Goal: Information Seeking & Learning: Learn about a topic

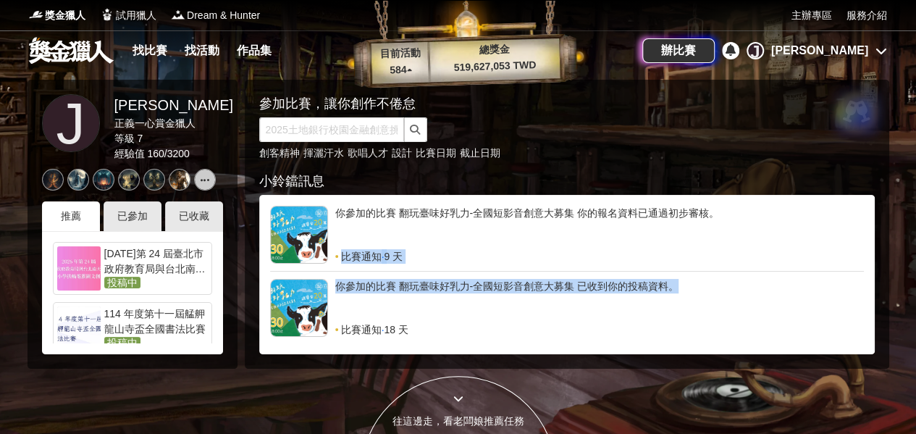
drag, startPoint x: 862, startPoint y: 224, endPoint x: 857, endPoint y: 274, distance: 50.2
click at [856, 283] on div "你參加的比賽 翻玩臺味好乳力-全國短影音創意大募集 你的報名資料已通過初步審核。 比賽通知 · 9 天 你參加的比賽 翻玩臺味好乳力-全國短影音創意大募集 已…" at bounding box center [567, 275] width 594 height 138
click at [796, 237] on div "你參加的比賽 翻玩臺味好乳力-全國短影音創意大募集 你的報名資料已通過初步審核。" at bounding box center [599, 227] width 529 height 43
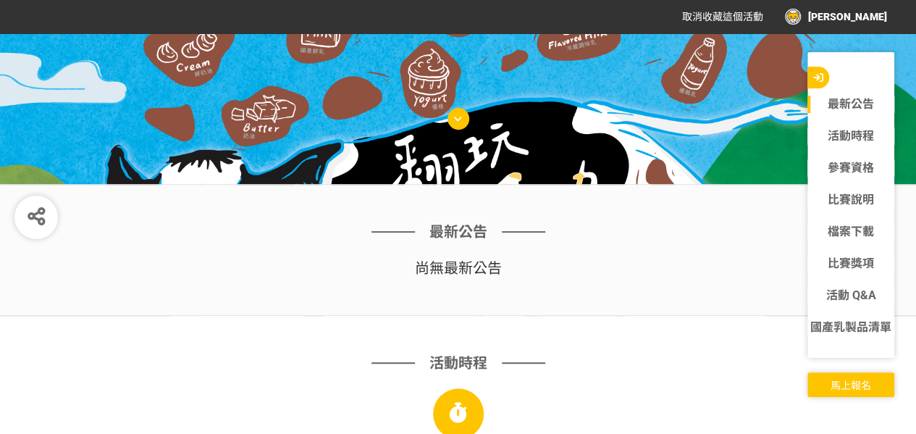
scroll to position [217, 0]
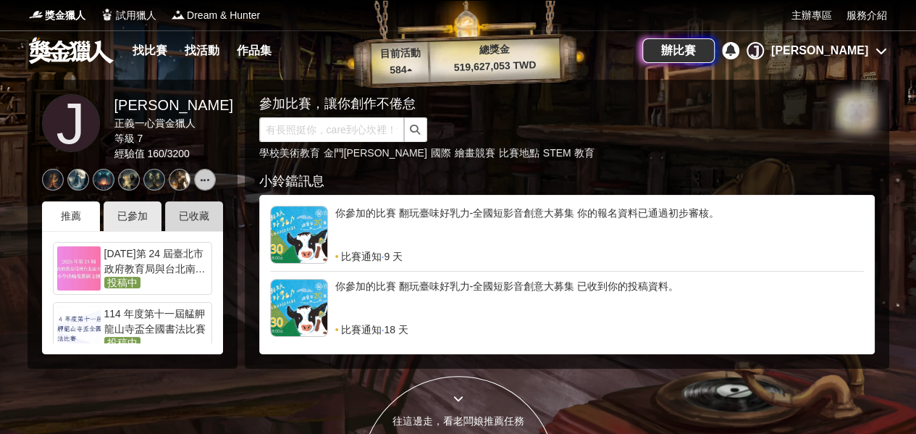
click at [201, 217] on div "已收藏" at bounding box center [194, 216] width 58 height 30
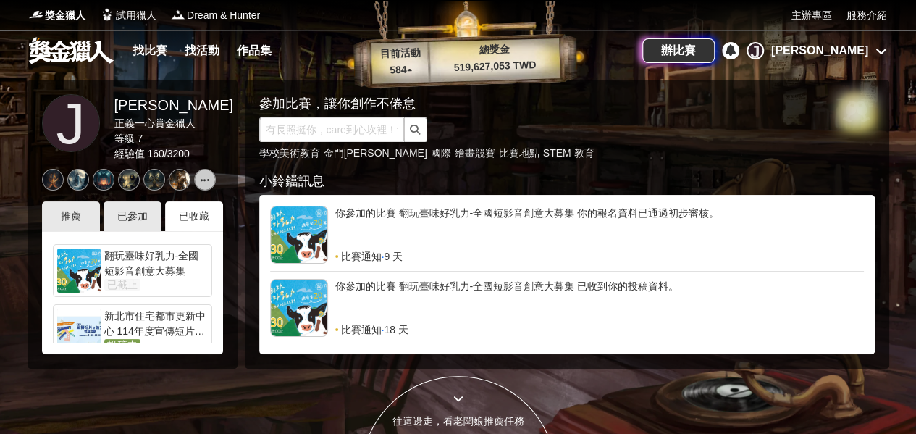
scroll to position [70, 0]
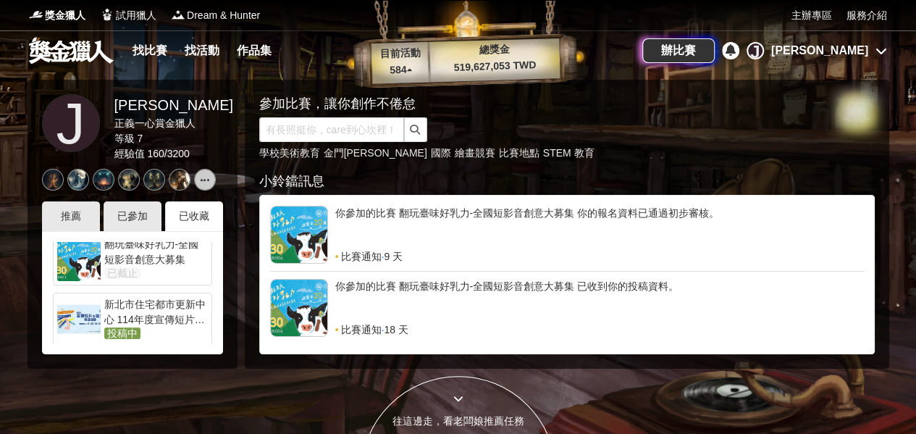
click at [167, 314] on div "新北市住宅都市更新中心 114年度宣傳短片暨論文徵選活動" at bounding box center [156, 311] width 104 height 29
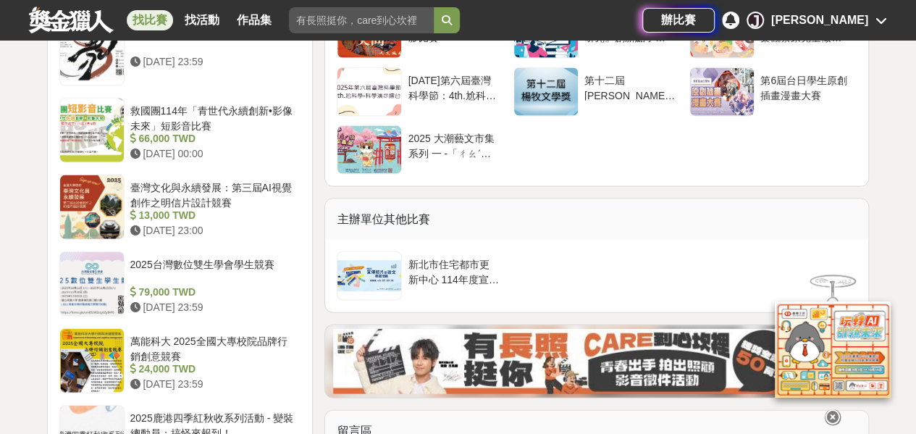
scroll to position [1231, 0]
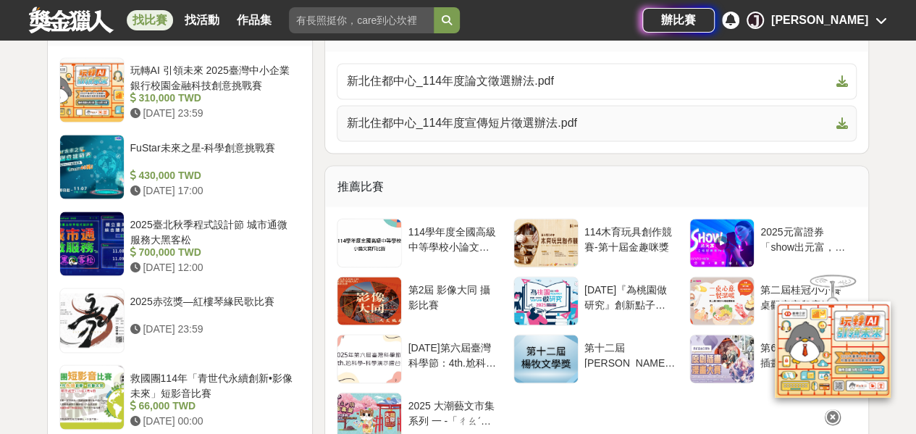
click at [480, 121] on span "新北住都中心_114年度宣傳短片徵選辦法.pdf" at bounding box center [588, 122] width 484 height 17
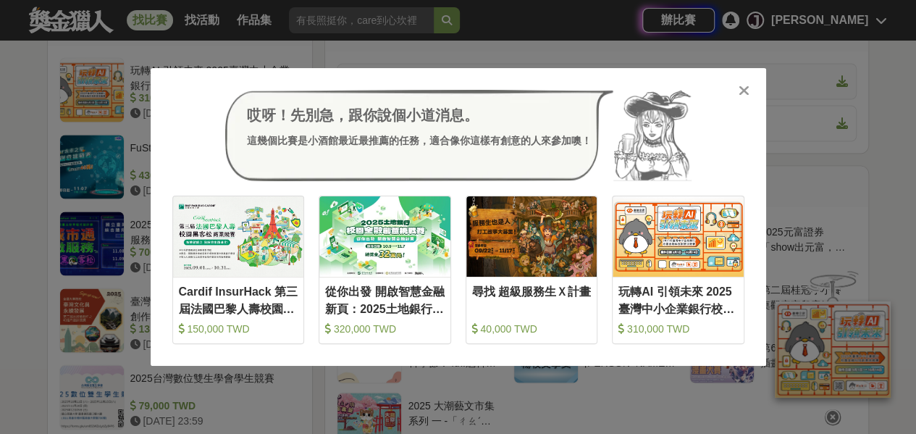
click at [743, 88] on icon at bounding box center [744, 90] width 11 height 14
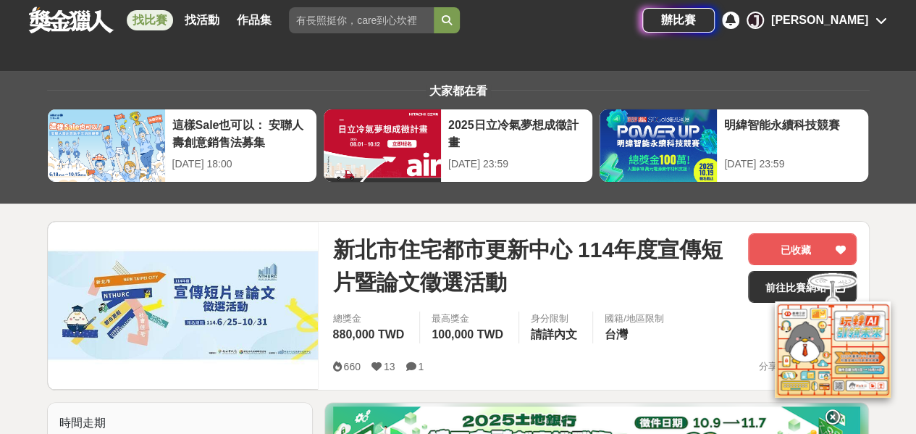
scroll to position [0, 0]
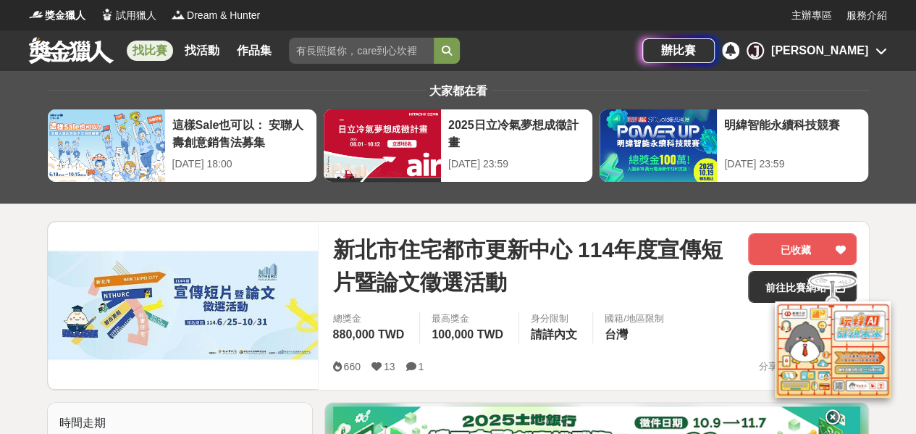
click at [409, 366] on icon at bounding box center [411, 366] width 10 height 10
click at [420, 366] on span "1" at bounding box center [421, 367] width 6 height 12
click at [411, 366] on icon at bounding box center [411, 366] width 10 height 10
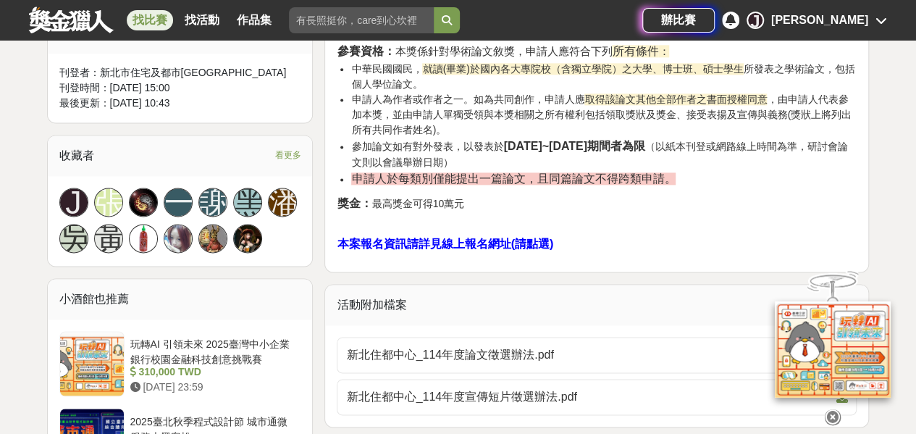
scroll to position [941, 0]
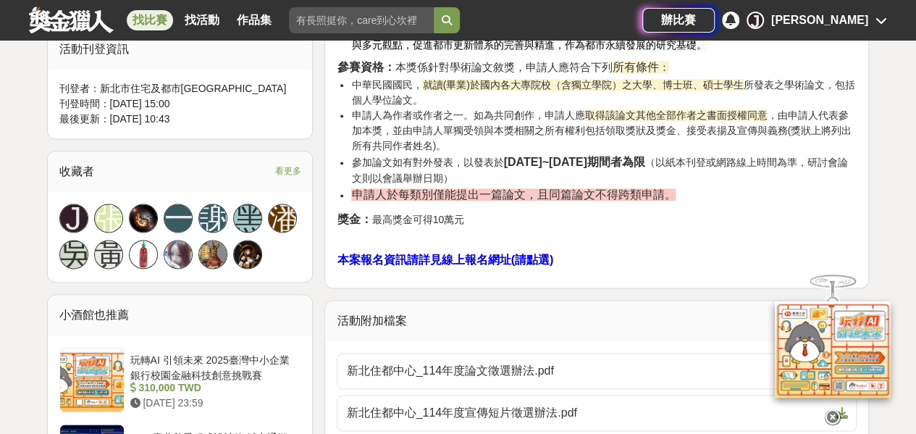
click at [282, 163] on span "看更多" at bounding box center [287, 171] width 26 height 16
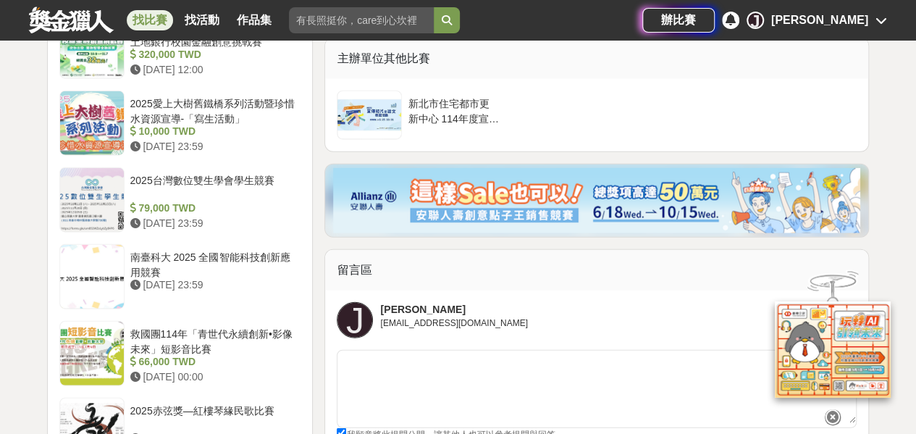
scroll to position [1810, 0]
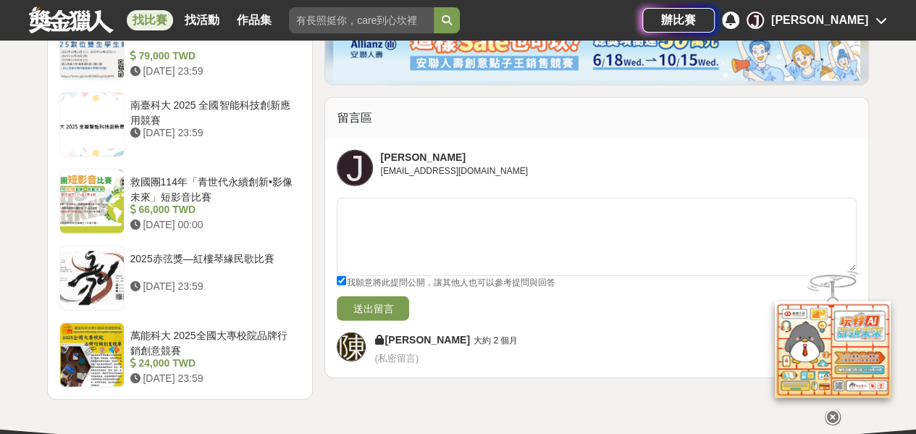
click at [340, 276] on input "我願意將此提問公開，讓其他人也可以參考提問與回答" at bounding box center [341, 280] width 9 height 9
checkbox input "false"
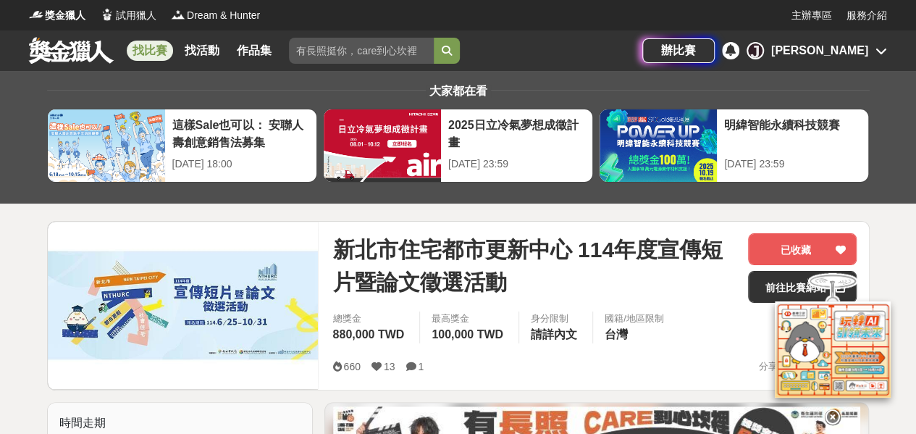
scroll to position [217, 0]
